Goal: Task Accomplishment & Management: Manage account settings

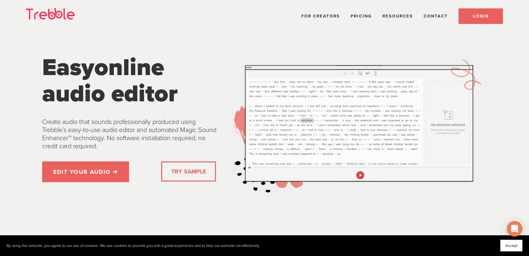
click at [479, 16] on span "LOGIN" at bounding box center [481, 16] width 16 height 5
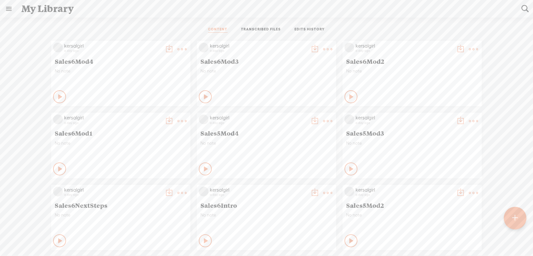
click at [7, 7] on link at bounding box center [8, 8] width 17 height 17
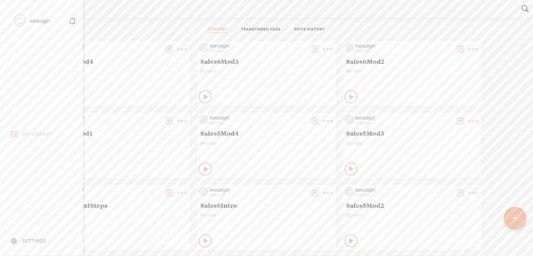
click at [42, 239] on div "SETTINGS" at bounding box center [34, 242] width 24 height 6
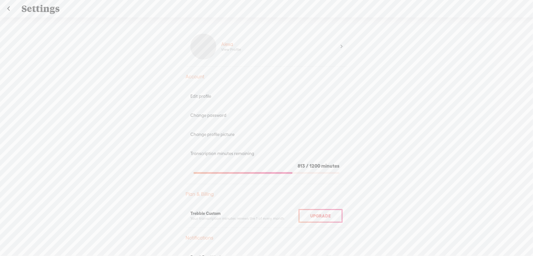
click at [12, 6] on link at bounding box center [8, 8] width 16 height 17
